Goal: Transaction & Acquisition: Book appointment/travel/reservation

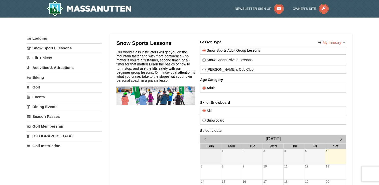
click at [219, 120] on label "Snowboard" at bounding box center [272, 120] width 141 height 4
click at [205, 120] on input "Snowboard" at bounding box center [203, 119] width 3 height 3
radio input "true"
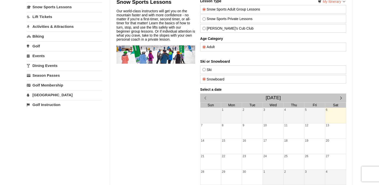
scroll to position [50, 0]
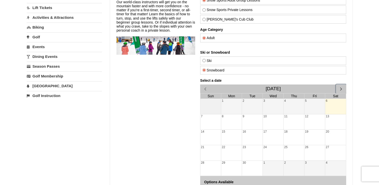
click at [340, 89] on span "button" at bounding box center [340, 88] width 5 height 5
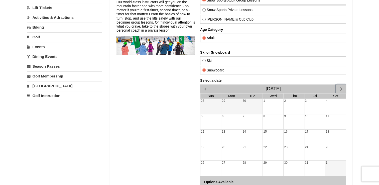
click at [340, 89] on span "button" at bounding box center [340, 88] width 5 height 5
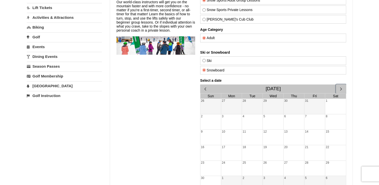
click at [340, 89] on span "button" at bounding box center [340, 88] width 5 height 5
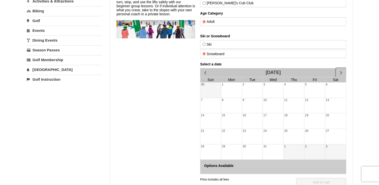
scroll to position [75, 0]
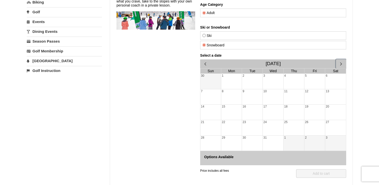
click at [333, 126] on div "27" at bounding box center [335, 127] width 21 height 15
click at [336, 143] on div "3" at bounding box center [335, 142] width 21 height 15
click at [336, 128] on div "27" at bounding box center [335, 127] width 21 height 15
click at [205, 63] on span "button" at bounding box center [204, 63] width 5 height 5
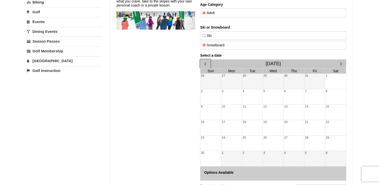
click at [205, 63] on span "button" at bounding box center [204, 63] width 5 height 5
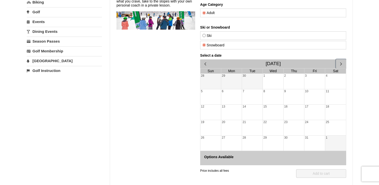
click at [340, 64] on span "button" at bounding box center [340, 63] width 5 height 5
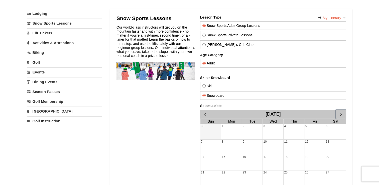
scroll to position [25, 0]
click at [220, 33] on label "Snow Sports Private Lessons" at bounding box center [272, 35] width 141 height 4
click at [205, 33] on input "Snow Sports Private Lessons" at bounding box center [203, 34] width 3 height 3
radio input "true"
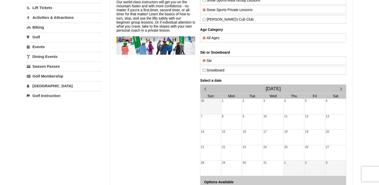
click at [226, 69] on label "Snowboard" at bounding box center [272, 70] width 141 height 4
click at [205, 69] on input "Snowboard" at bounding box center [203, 69] width 3 height 3
radio input "true"
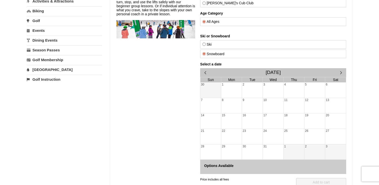
scroll to position [75, 0]
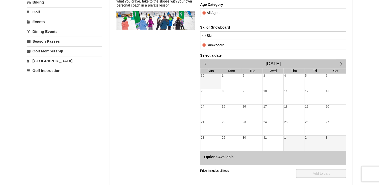
click at [337, 127] on div "27" at bounding box center [335, 127] width 21 height 15
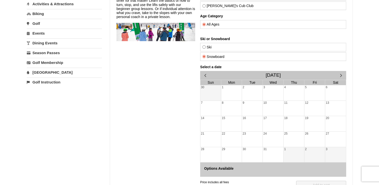
scroll to position [50, 0]
